Goal: Task Accomplishment & Management: Manage account settings

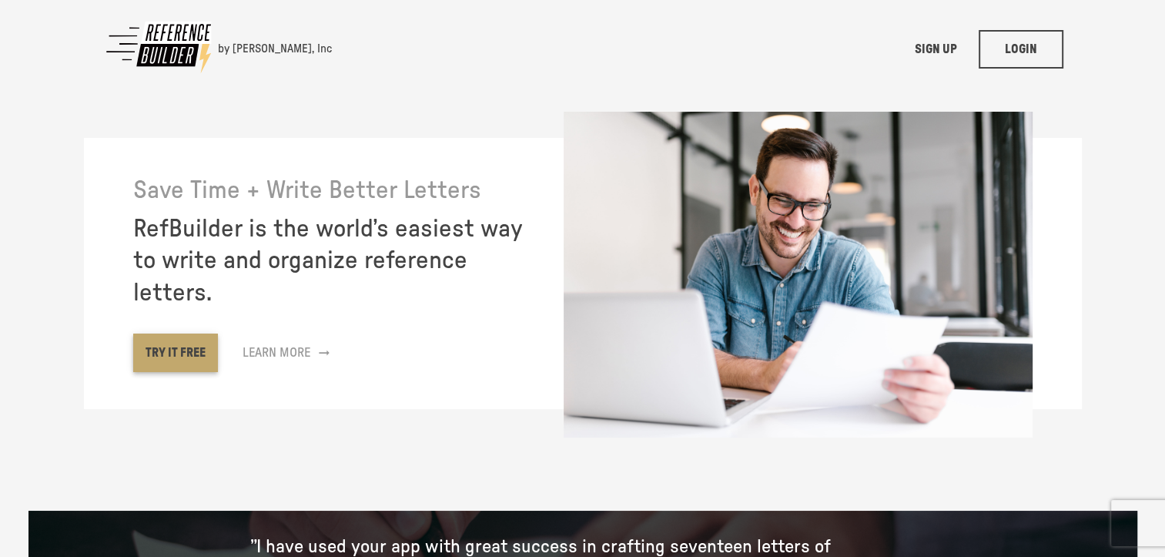
click at [178, 353] on link "TRY IT FREE" at bounding box center [175, 352] width 85 height 38
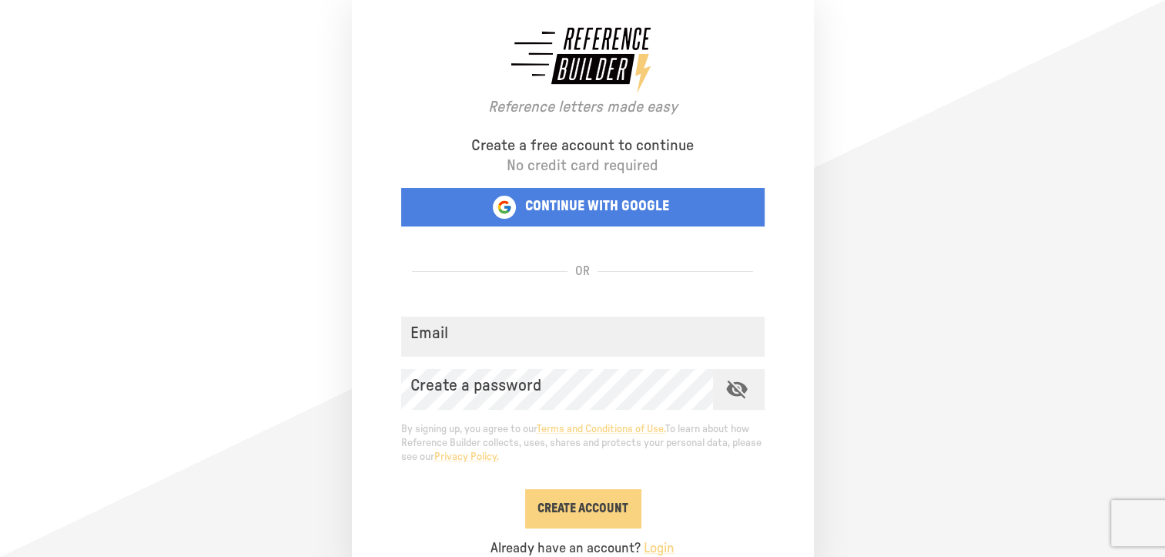
scroll to position [21, 0]
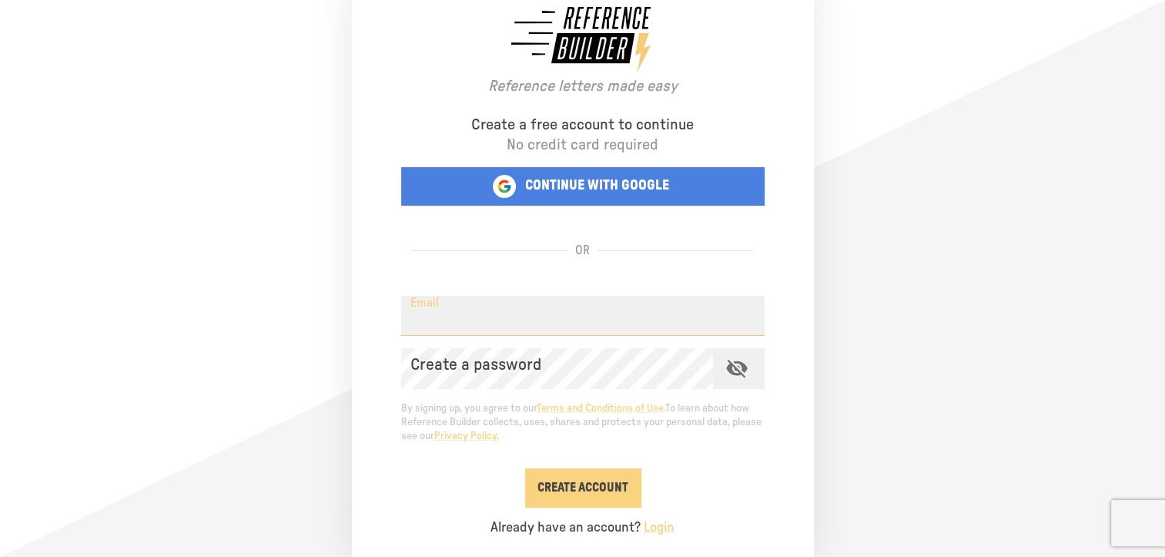
click at [452, 314] on input "Email" at bounding box center [582, 316] width 363 height 41
type input "**********"
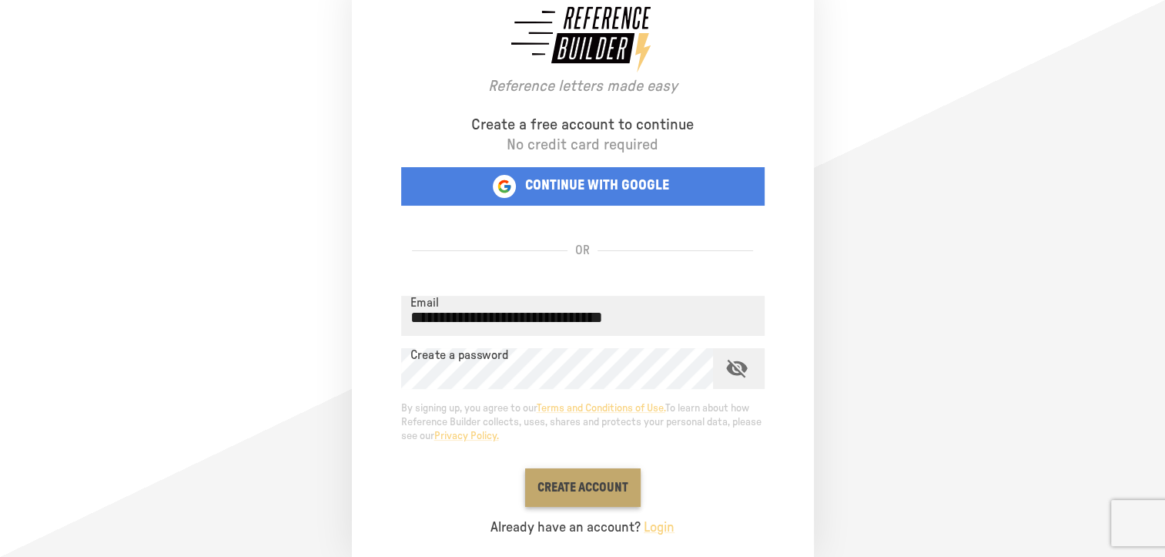
click at [597, 484] on button "Create Account" at bounding box center [582, 487] width 115 height 38
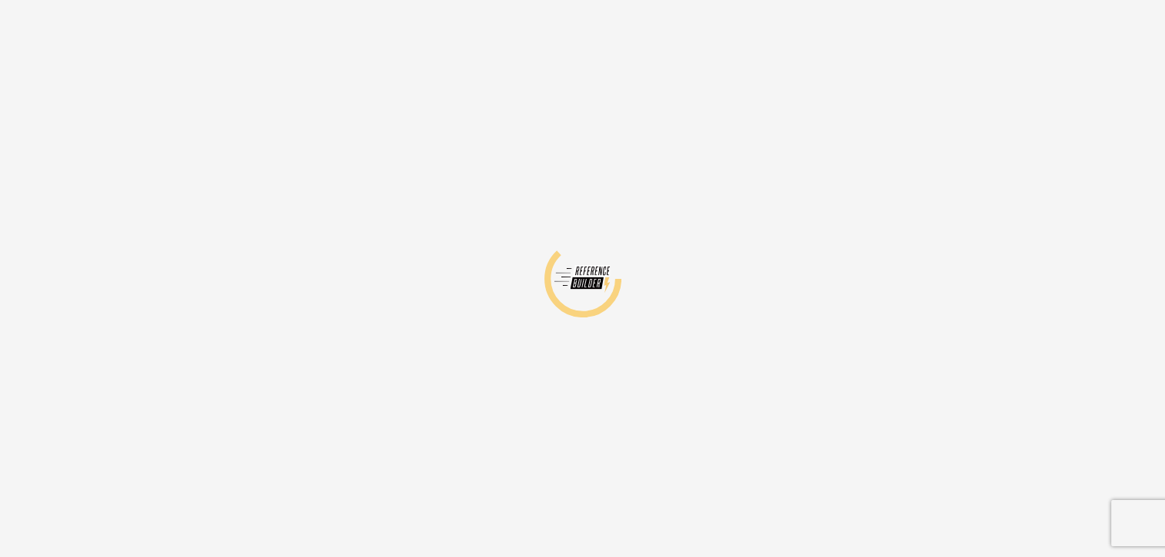
scroll to position [0, 0]
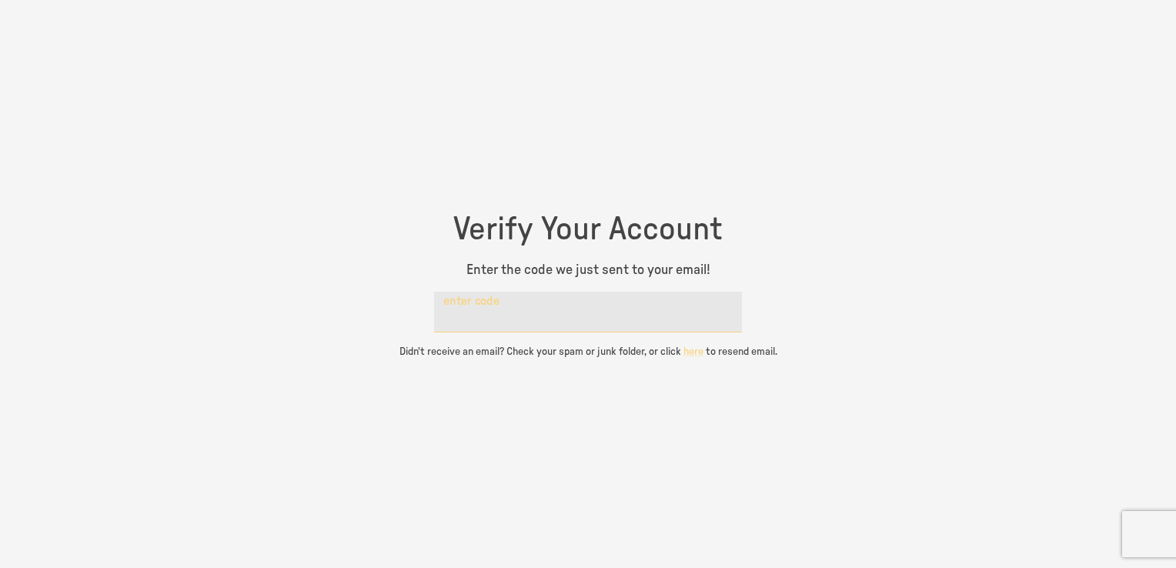
click at [592, 304] on input "enter code" at bounding box center [588, 312] width 308 height 41
type input "*****"
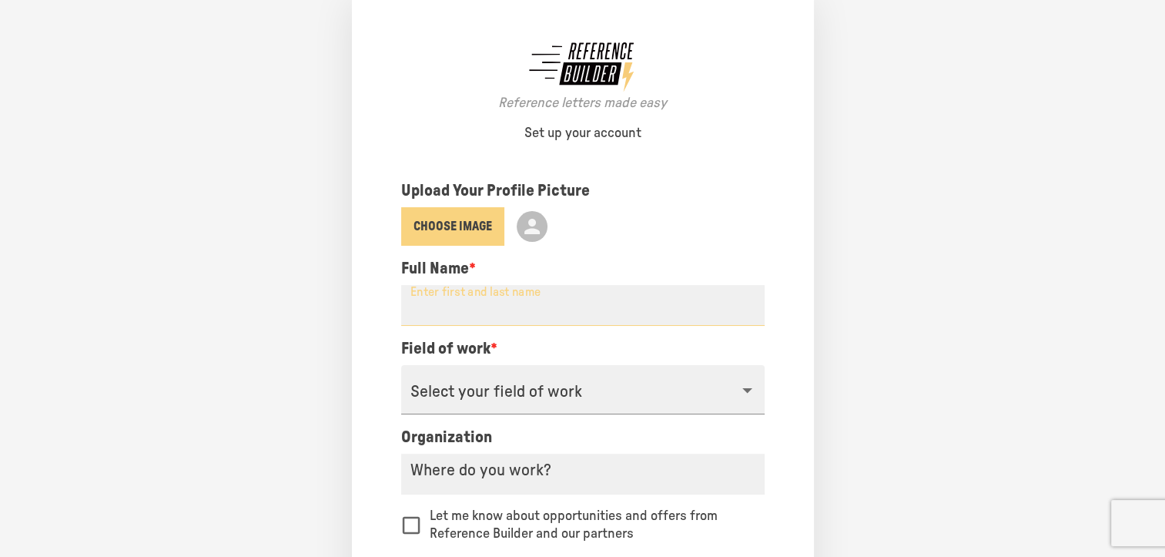
click at [577, 301] on input "Enter first and last name" at bounding box center [582, 305] width 363 height 41
type input "**********"
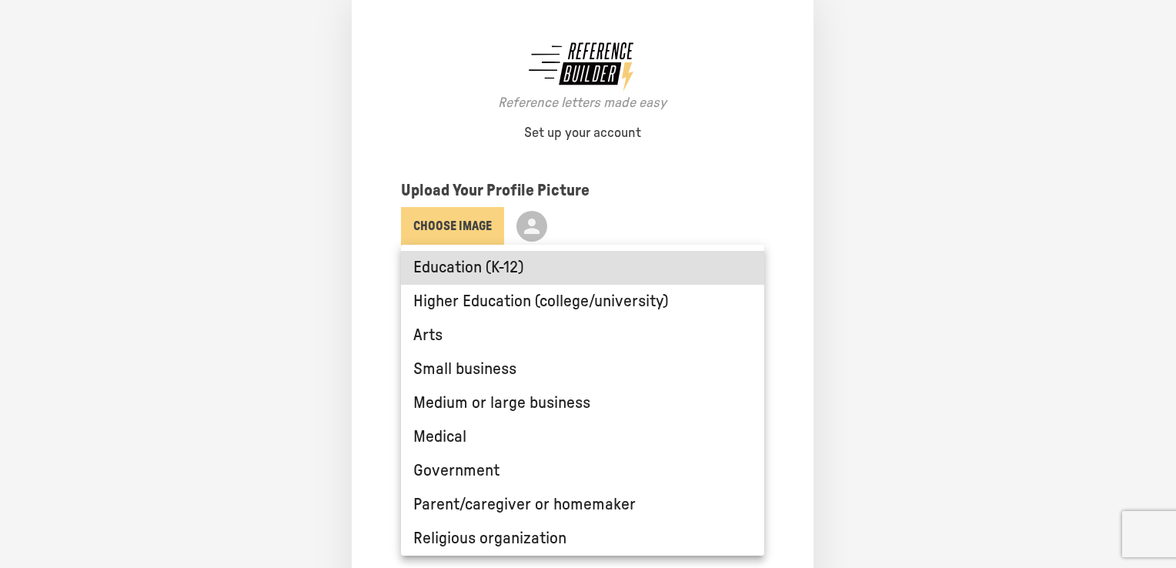
click at [530, 379] on body "**********" at bounding box center [588, 284] width 1120 height 568
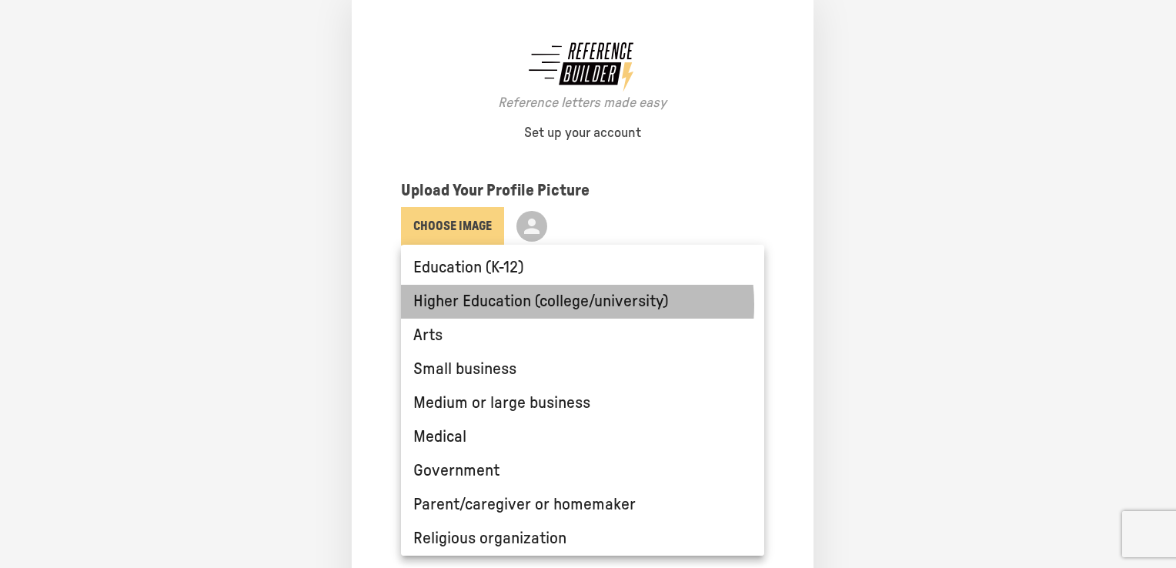
click at [558, 305] on li "Higher Education (college/university)" at bounding box center [582, 302] width 363 height 34
type input "**********"
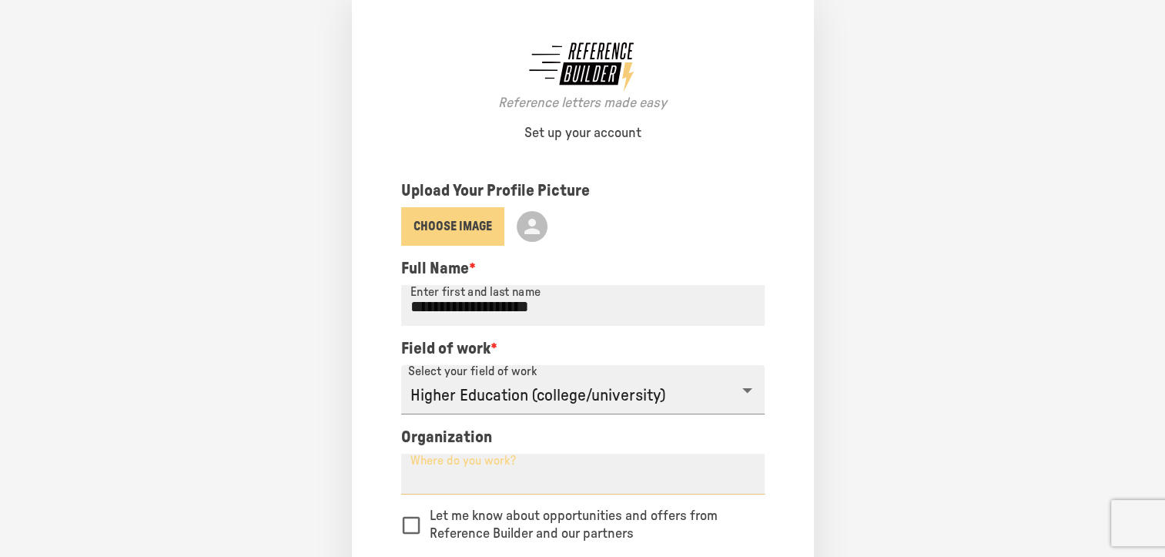
click at [546, 476] on input "Where do you work?" at bounding box center [582, 474] width 363 height 41
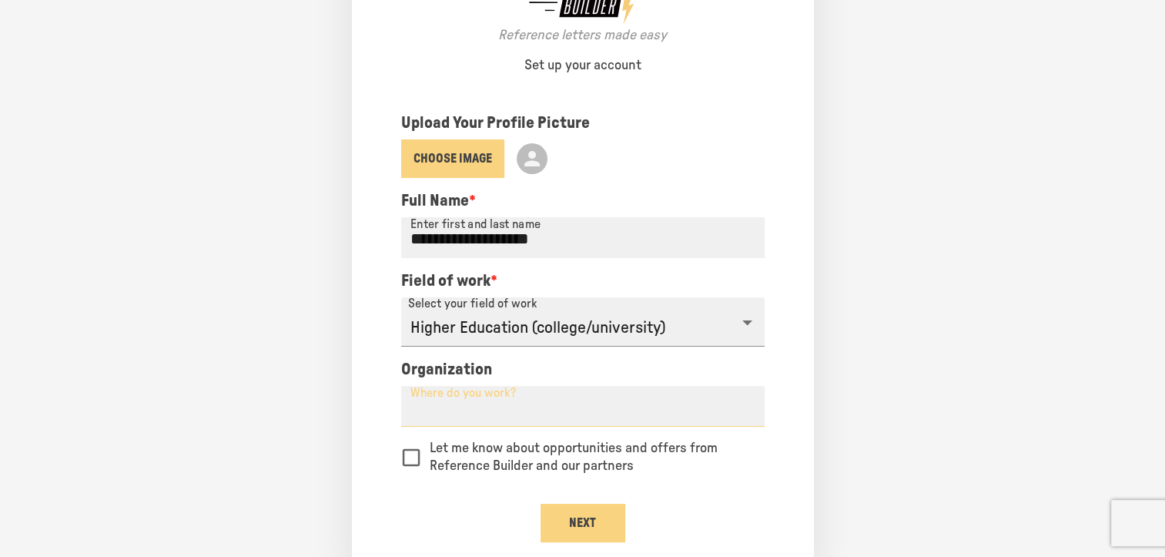
scroll to position [90, 0]
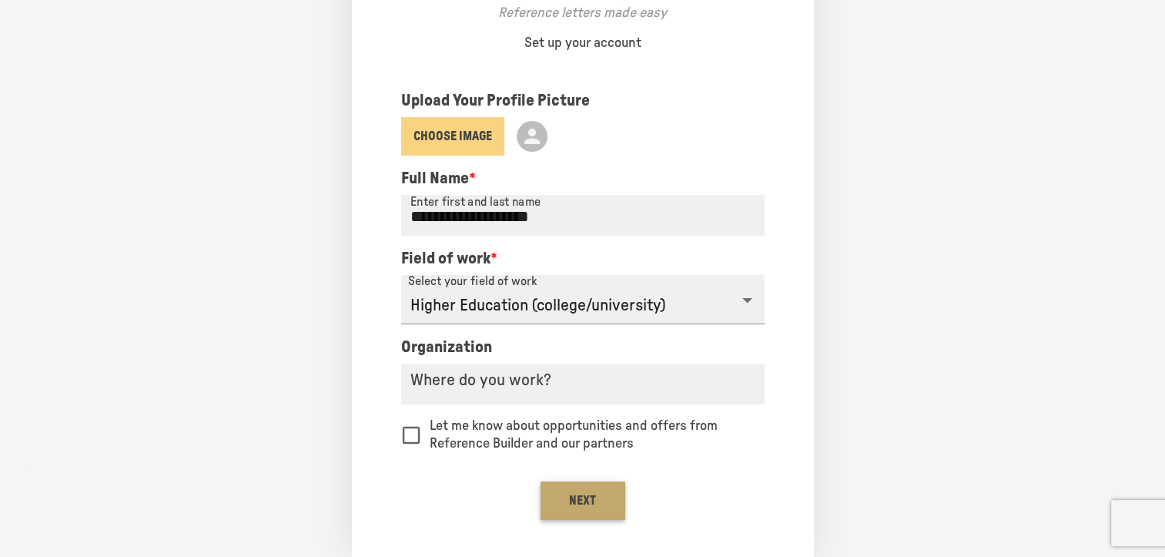
click at [604, 494] on button "Next" at bounding box center [583, 500] width 85 height 38
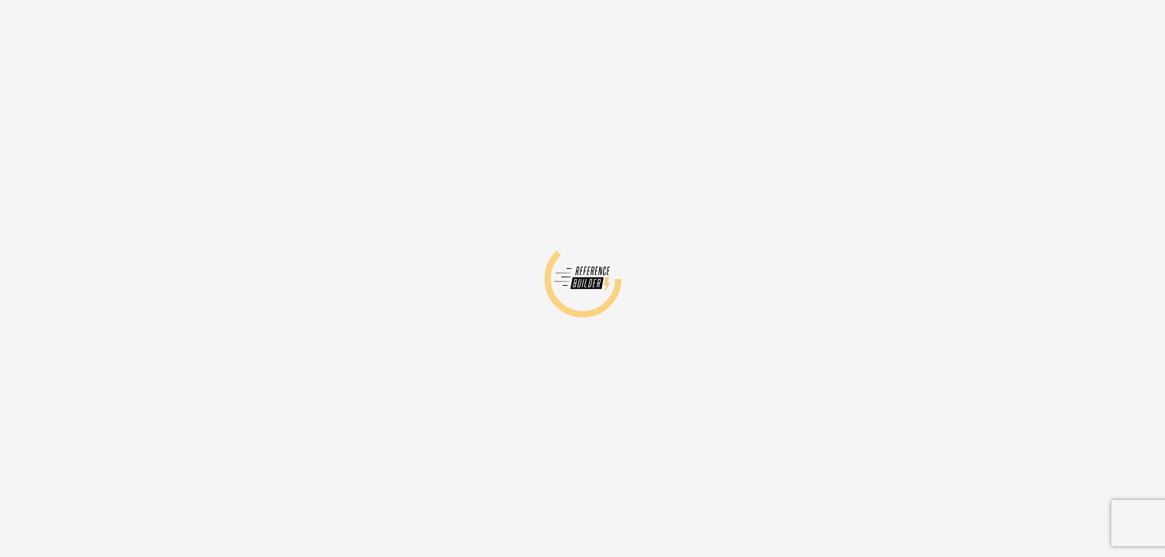
scroll to position [0, 0]
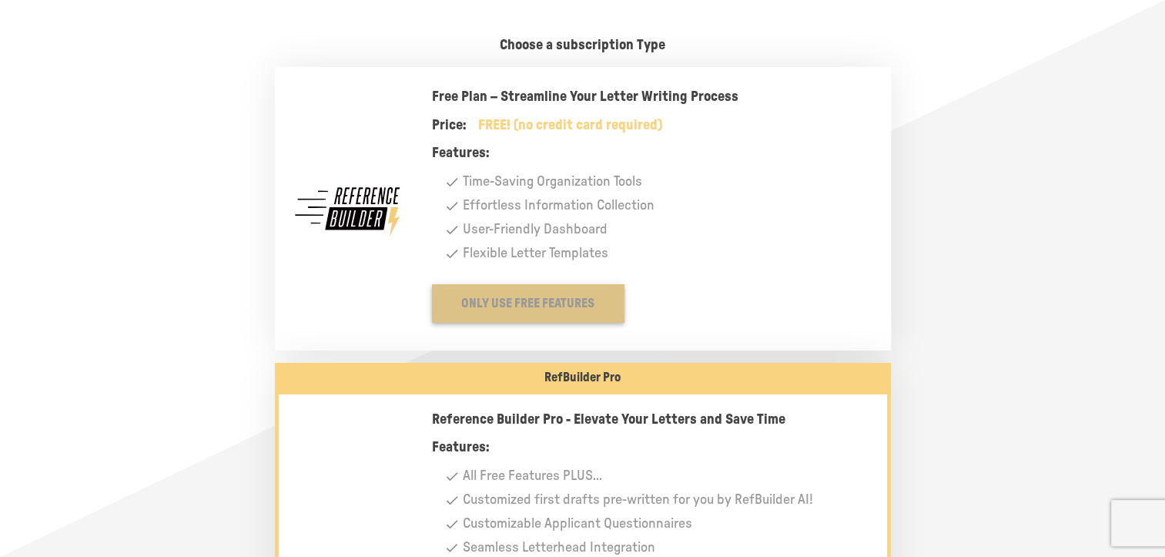
click at [561, 307] on button "Only Use Free Features" at bounding box center [528, 303] width 192 height 38
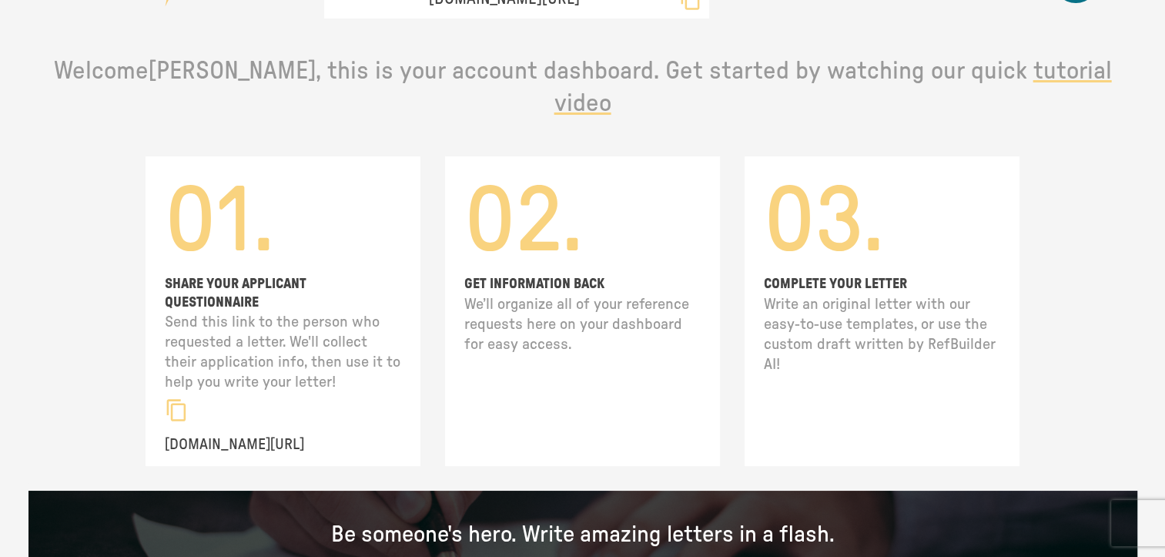
scroll to position [73, 0]
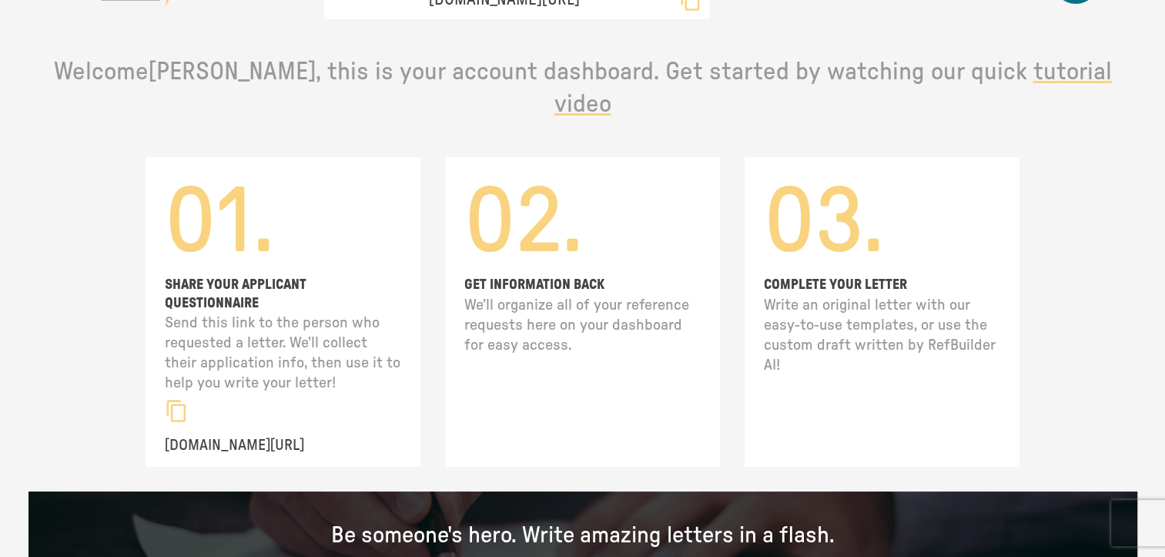
click at [982, 85] on p "Welcome Stacey , this is your account dashboard. Get started by watching our qu…" at bounding box center [583, 88] width 1084 height 64
click at [996, 78] on span "tutorial video" at bounding box center [832, 87] width 557 height 57
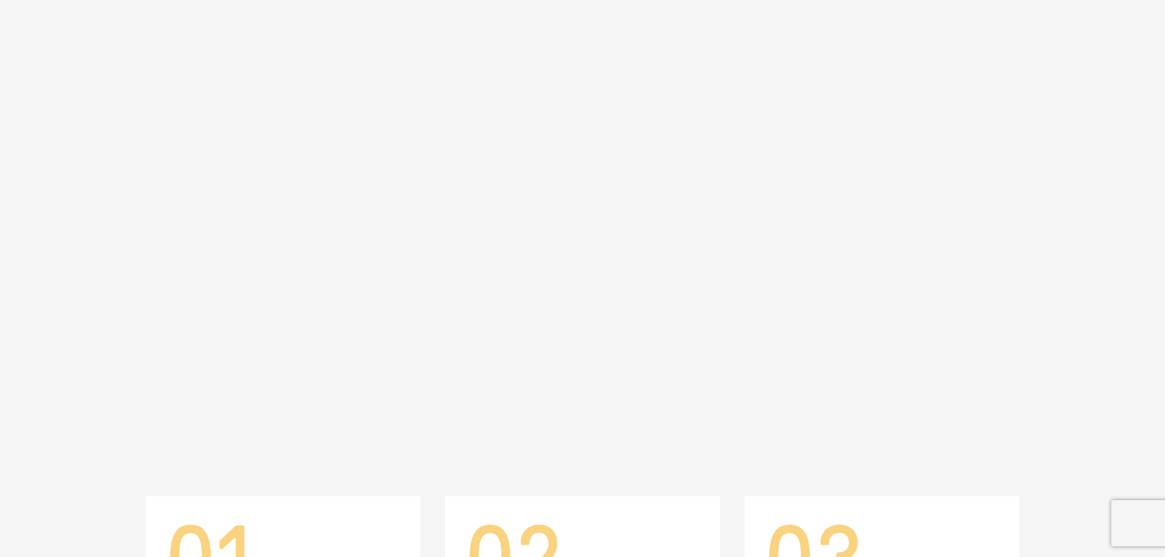
scroll to position [0, 0]
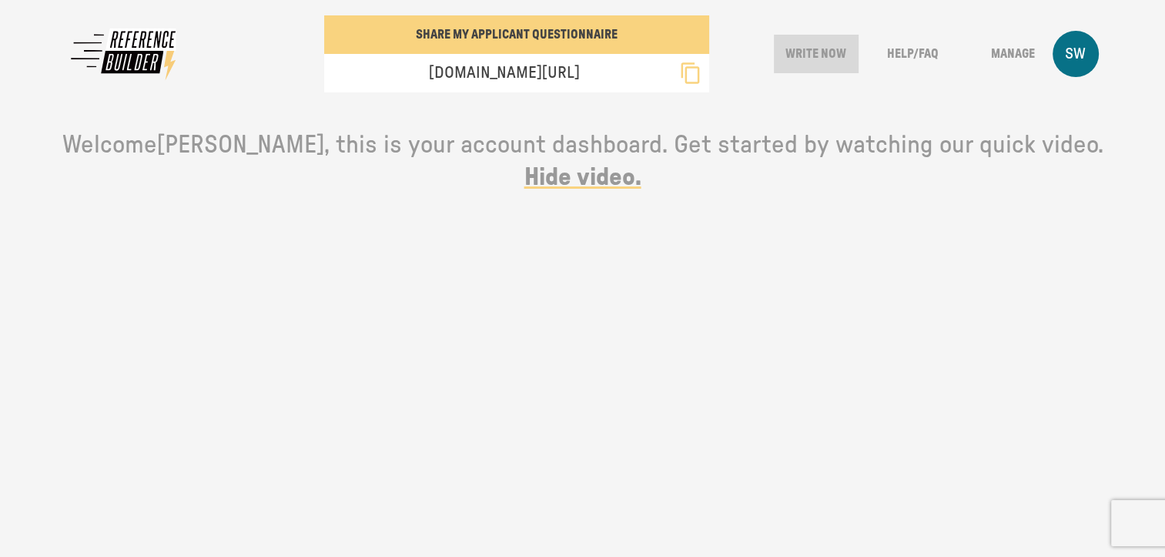
click at [828, 49] on button "Write Now" at bounding box center [816, 54] width 85 height 38
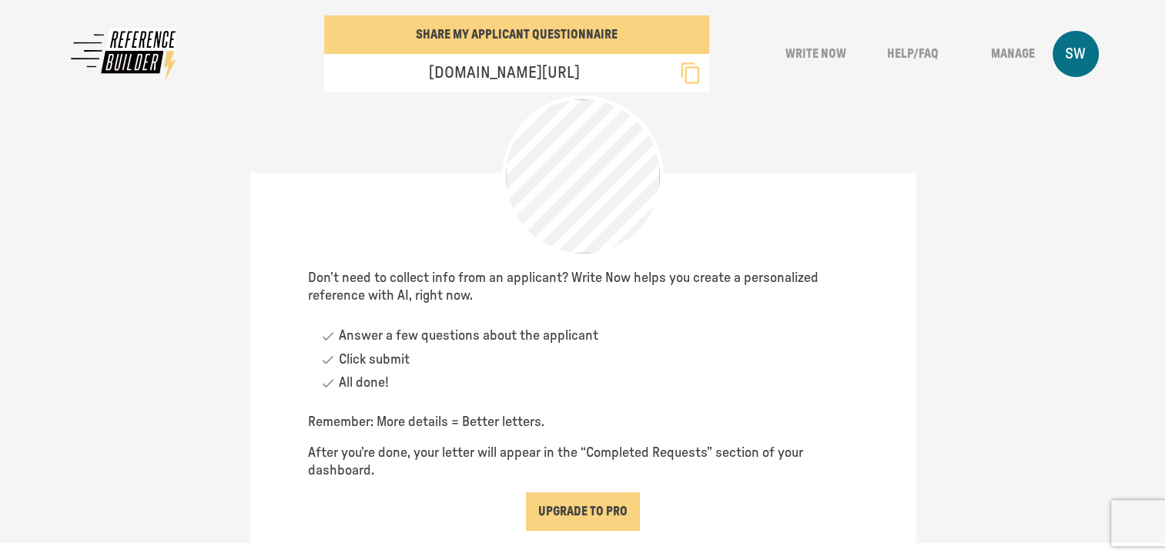
scroll to position [83, 0]
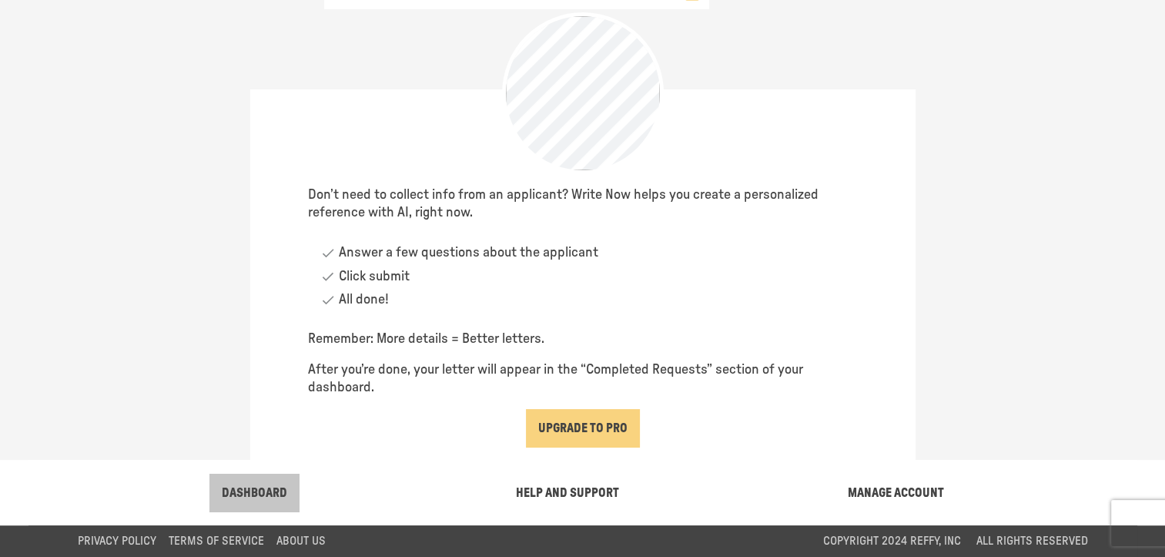
click at [259, 489] on button "DASHBOARD" at bounding box center [254, 493] width 90 height 38
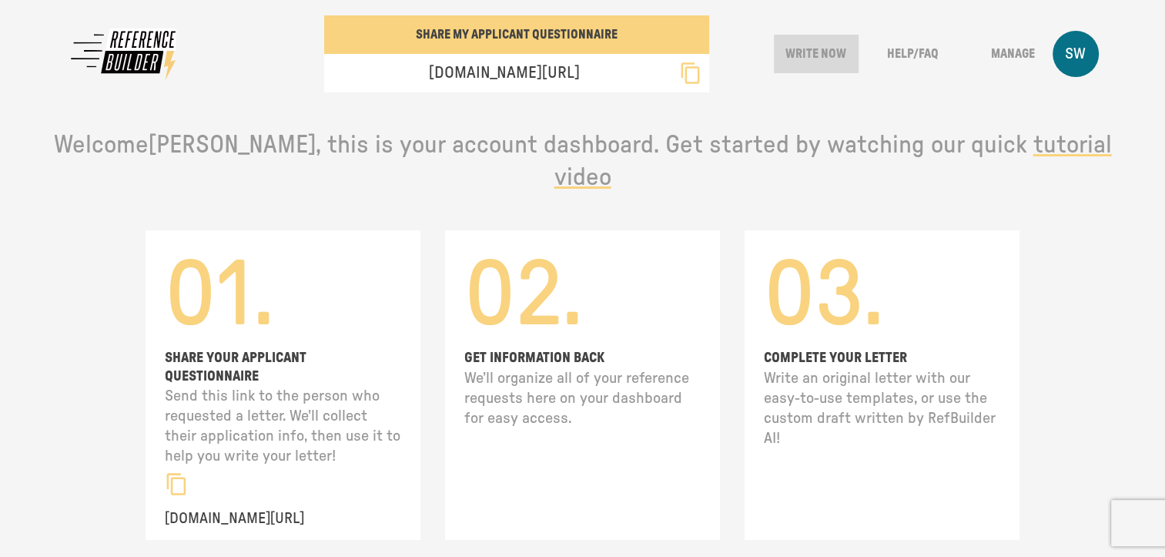
click at [822, 54] on button "Write Now" at bounding box center [816, 54] width 85 height 38
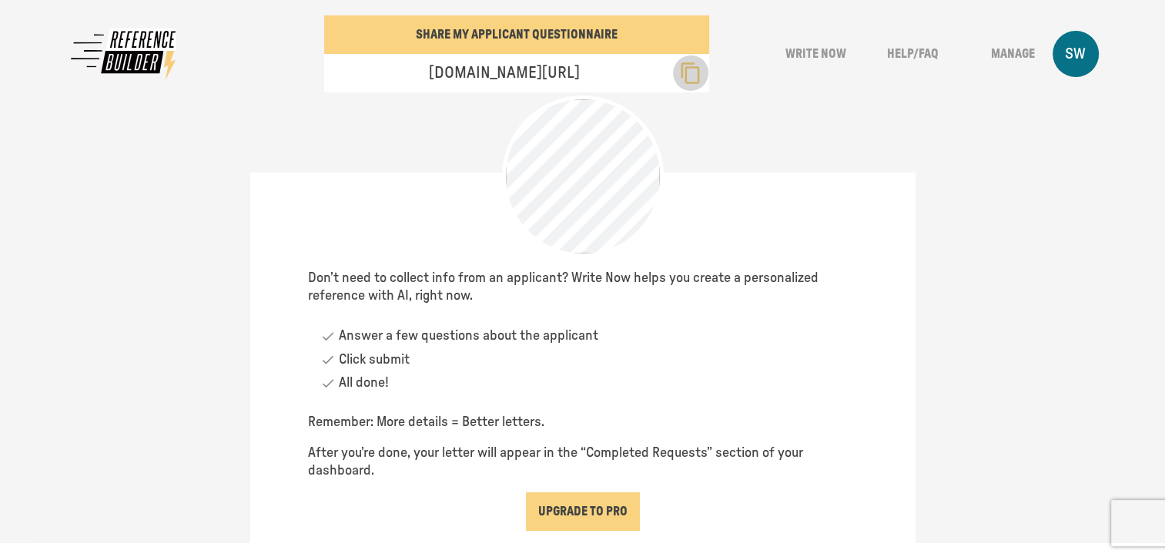
click at [691, 71] on icon "button" at bounding box center [690, 73] width 18 height 22
click at [586, 504] on button "Upgrade to Pro" at bounding box center [583, 511] width 114 height 38
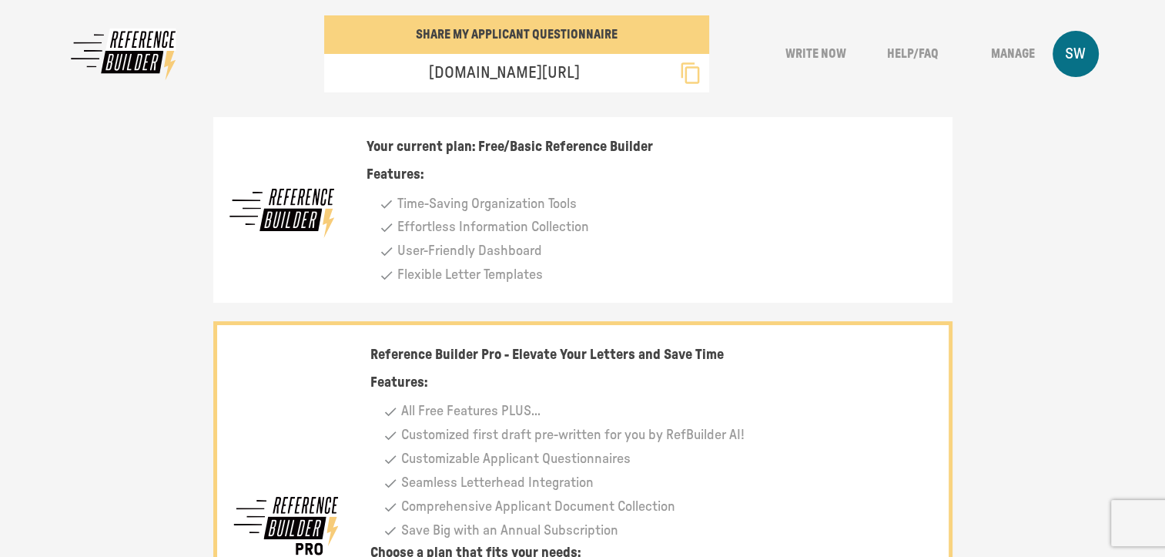
click at [532, 163] on div "Your current plan: Free/Basic Reference Builder Features: Time-Saving Organizat…" at bounding box center [647, 211] width 561 height 151
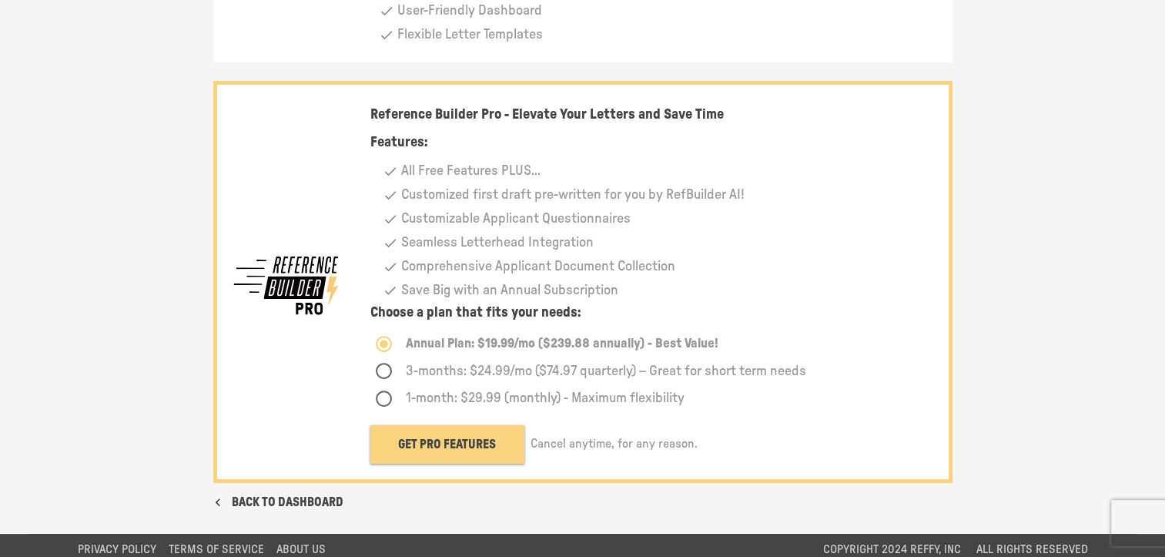
scroll to position [248, 0]
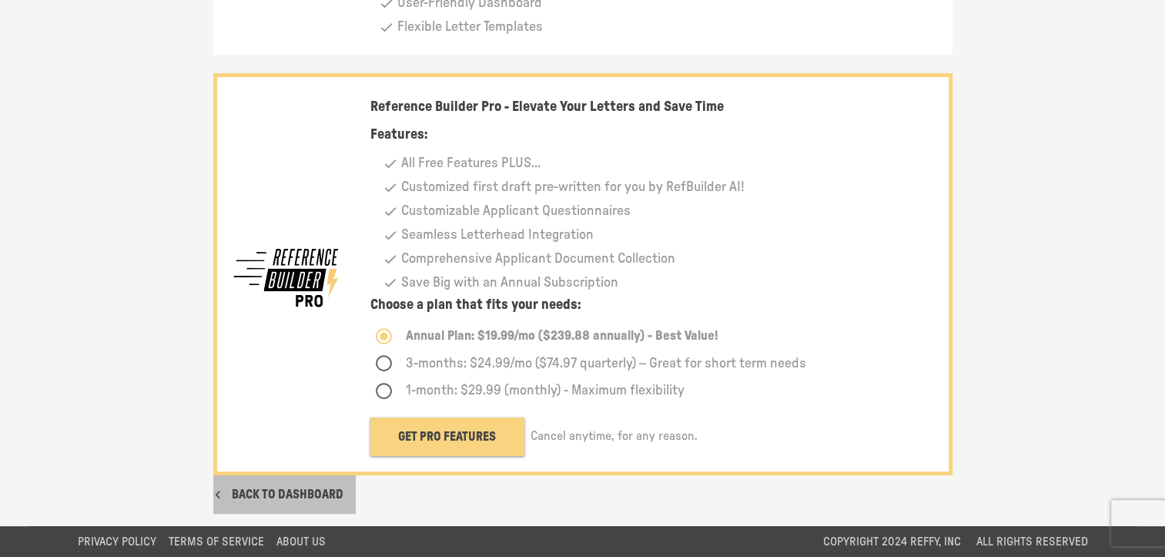
click at [324, 487] on button "BACK TO DASHBOARD" at bounding box center [284, 494] width 142 height 38
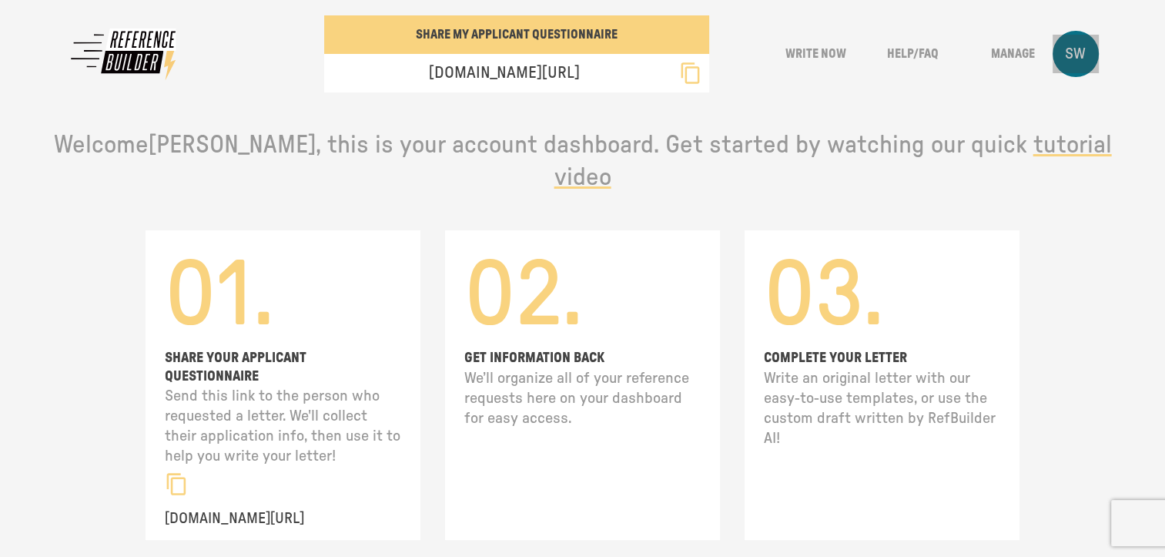
click at [1071, 52] on p "SW" at bounding box center [1075, 54] width 21 height 20
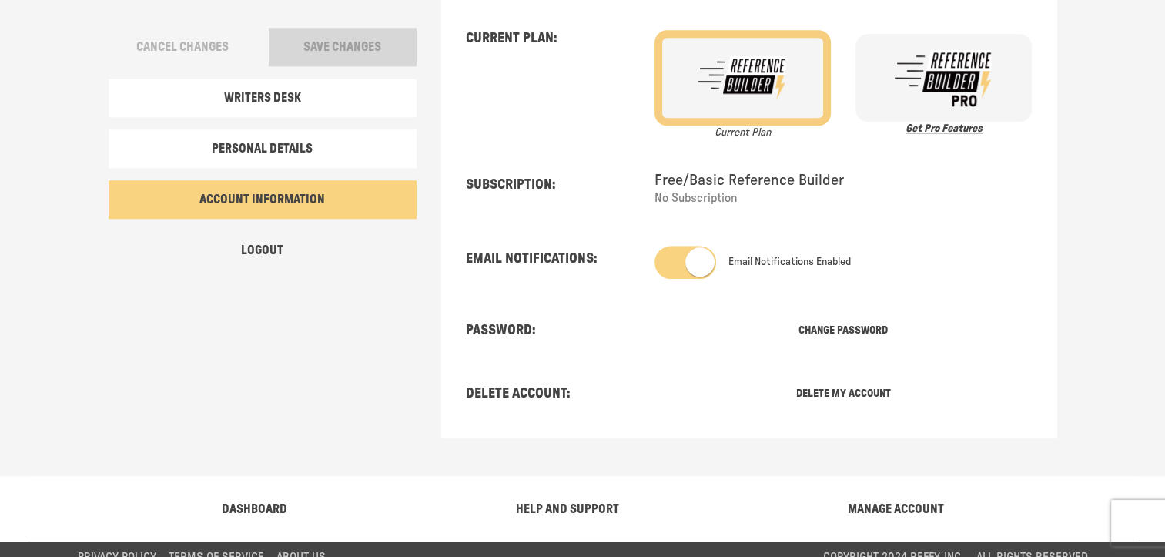
scroll to position [1663, 0]
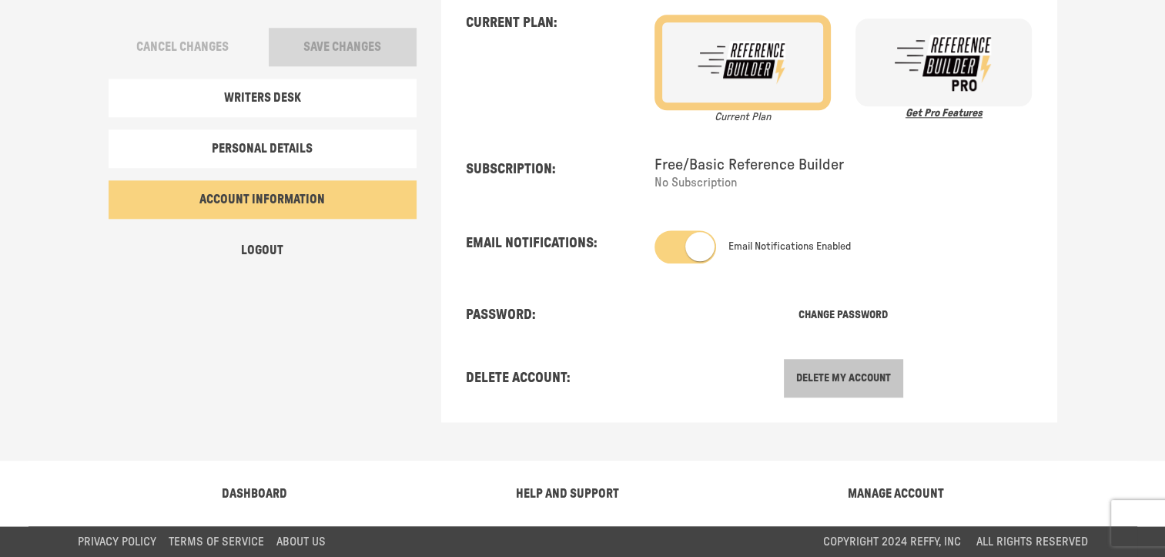
click at [855, 369] on button "Delete My Account" at bounding box center [843, 378] width 119 height 38
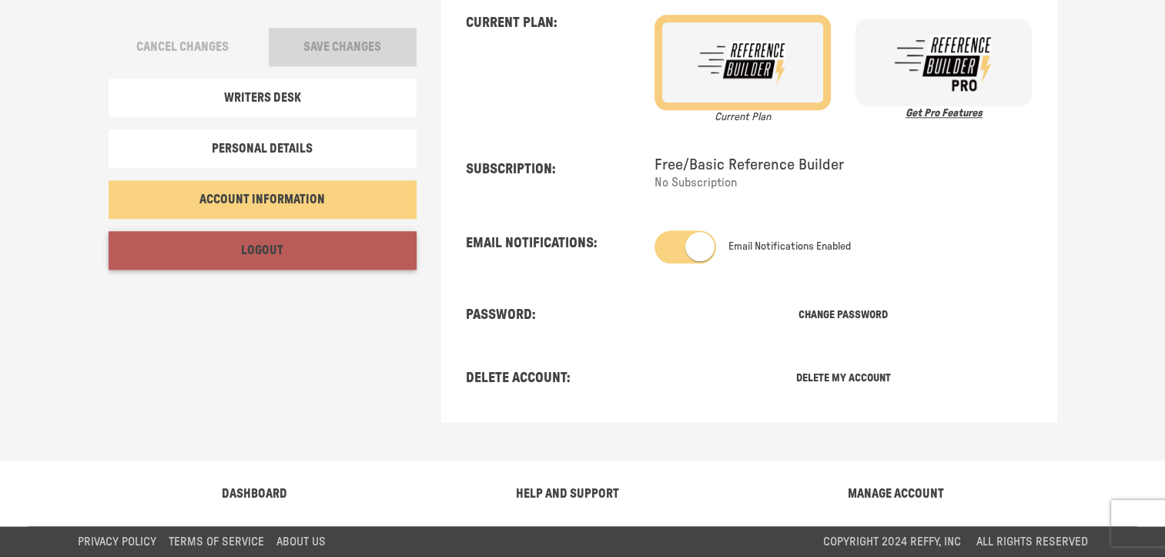
click at [261, 248] on button "Logout" at bounding box center [263, 250] width 308 height 38
